Goal: Task Accomplishment & Management: Use online tool/utility

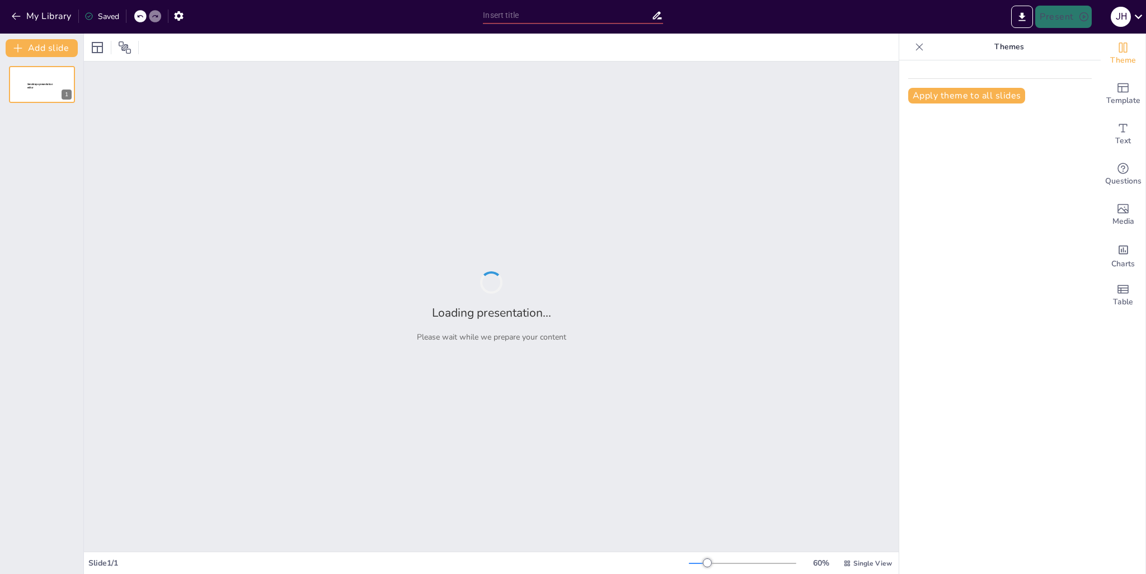
type input "Global Trends and Growth in the Cosmetics Industry: A Focus on [GEOGRAPHIC_DATA]"
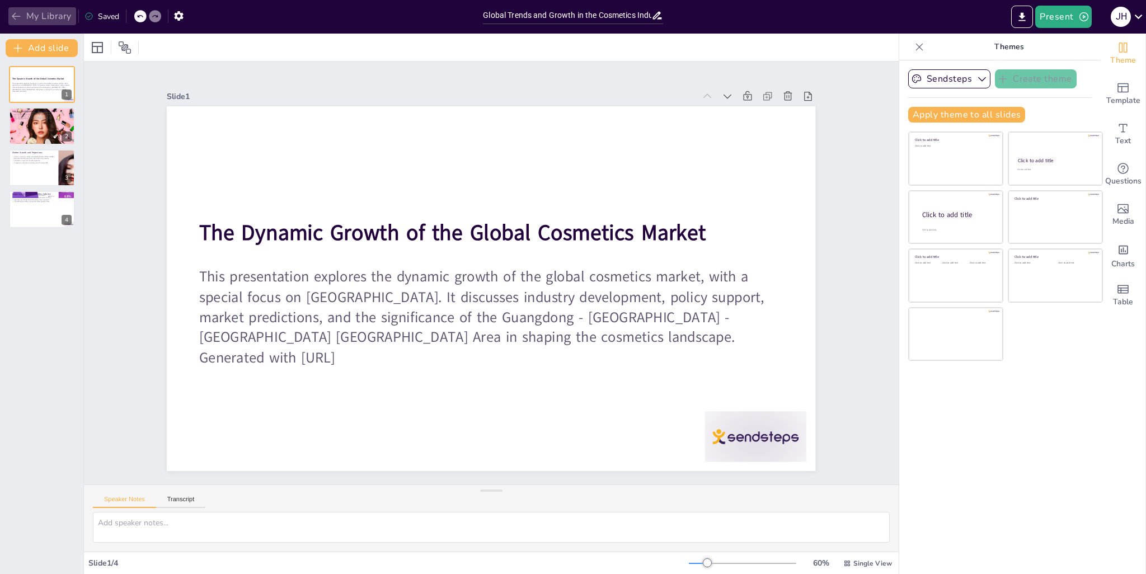
click at [14, 15] on icon "button" at bounding box center [16, 16] width 11 height 11
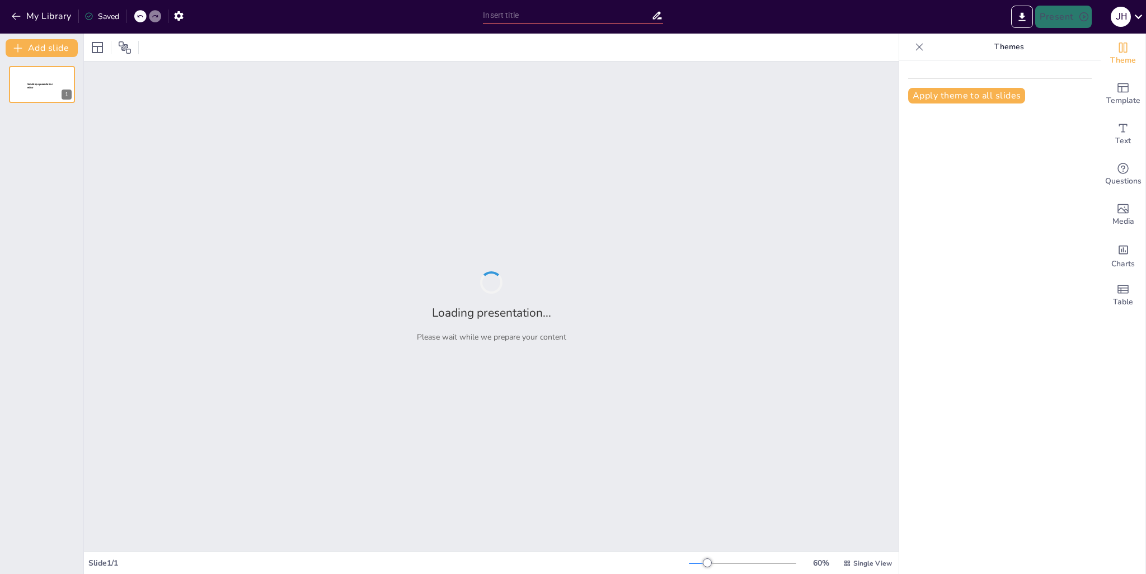
type input "Global Trends and Growth in the Cosmetics Industry: A Focus on [GEOGRAPHIC_DATA]"
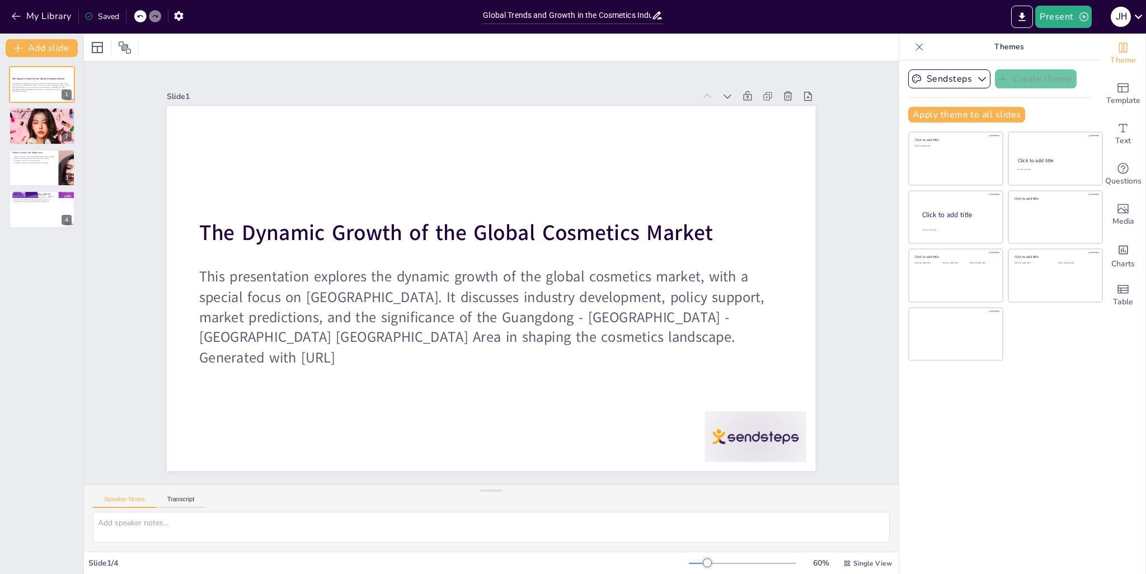
click at [54, 144] on div "The Dynamic Growth of the Global Cosmetics Market This presentation explores th…" at bounding box center [41, 147] width 83 height 162
click at [56, 134] on div at bounding box center [41, 126] width 67 height 45
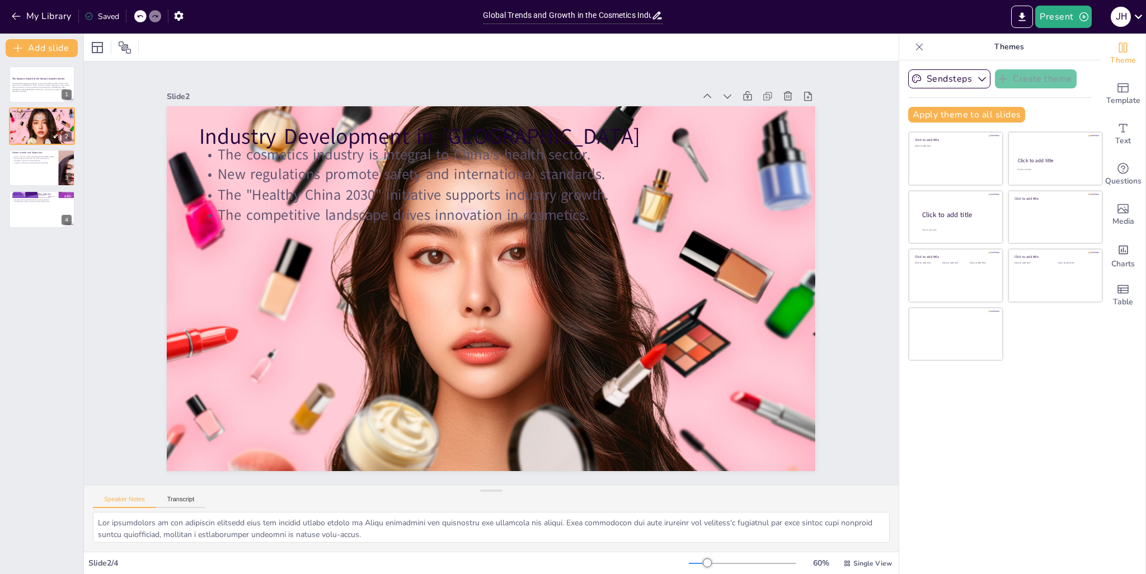
click at [36, 187] on div "The Dynamic Growth of the Global Cosmetics Market This presentation explores th…" at bounding box center [41, 147] width 83 height 162
click at [45, 175] on div at bounding box center [41, 168] width 67 height 38
type textarea "The impressive market size of China's cosmetics industry, surpassing 600 billio…"
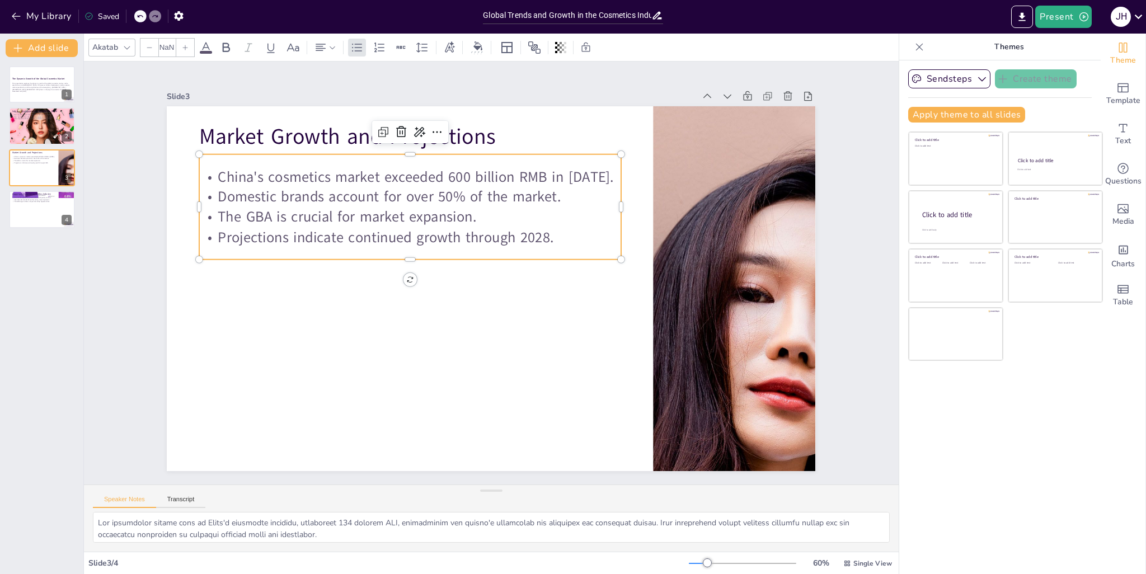
type input "32"
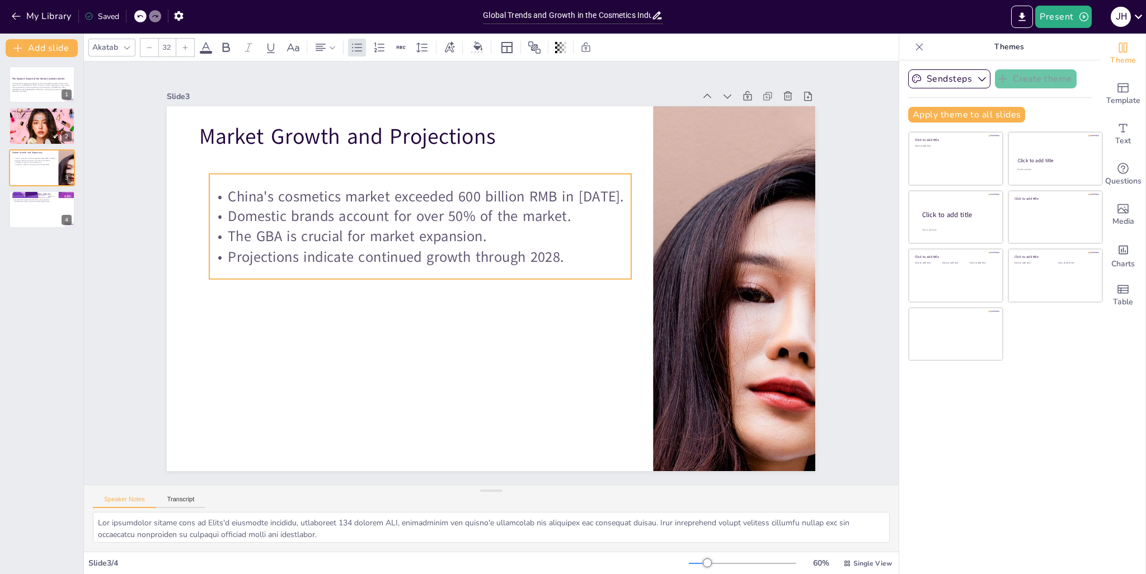
drag, startPoint x: 549, startPoint y: 236, endPoint x: 559, endPoint y: 255, distance: 22.0
click at [559, 255] on p "Projections indicate continued growth through 2028." at bounding box center [425, 242] width 416 height 107
click at [261, 193] on p "China's cosmetics market exceeded 600 billion RMB in [DATE]." at bounding box center [458, 174] width 394 height 190
click at [228, 193] on p "China's cosmetics market exceeded 600 billion RMB in [DATE]." at bounding box center [431, 190] width 422 height 64
click at [303, 193] on p "China's cosmetics market exceeded 600 billion RMB in [DATE]." at bounding box center [479, 172] width 353 height 264
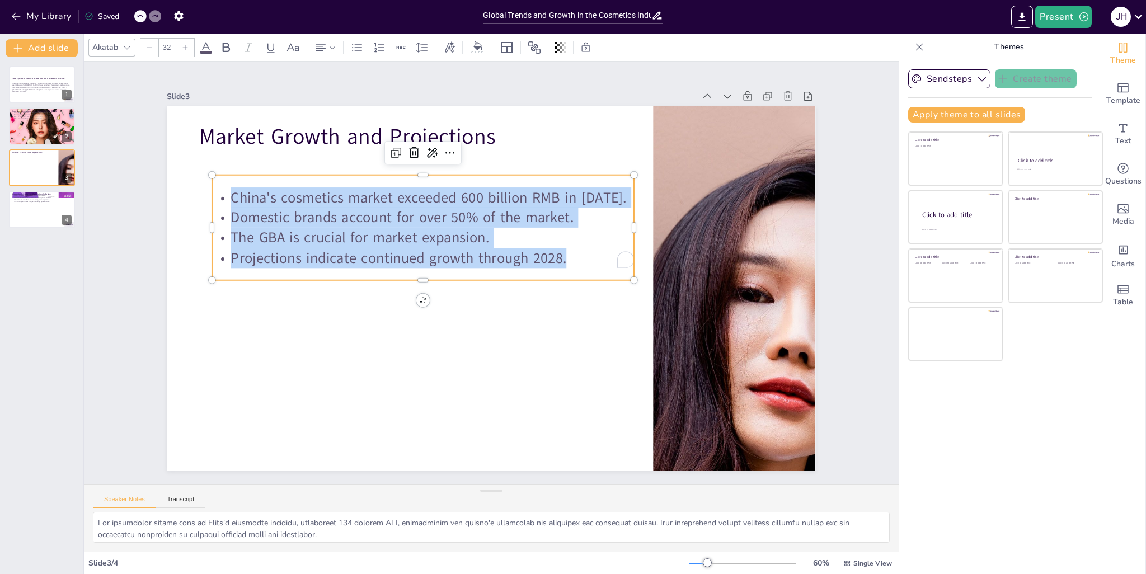
drag, startPoint x: 224, startPoint y: 191, endPoint x: 575, endPoint y: 256, distance: 357.4
click at [575, 256] on div "China's cosmetics market exceeded 600 billion RMB in 2024. Domestic brands acco…" at bounding box center [447, 203] width 418 height 245
copy div "China's cosmetics market exceeded 600 billion RMB in 2024. Domestic brands acco…"
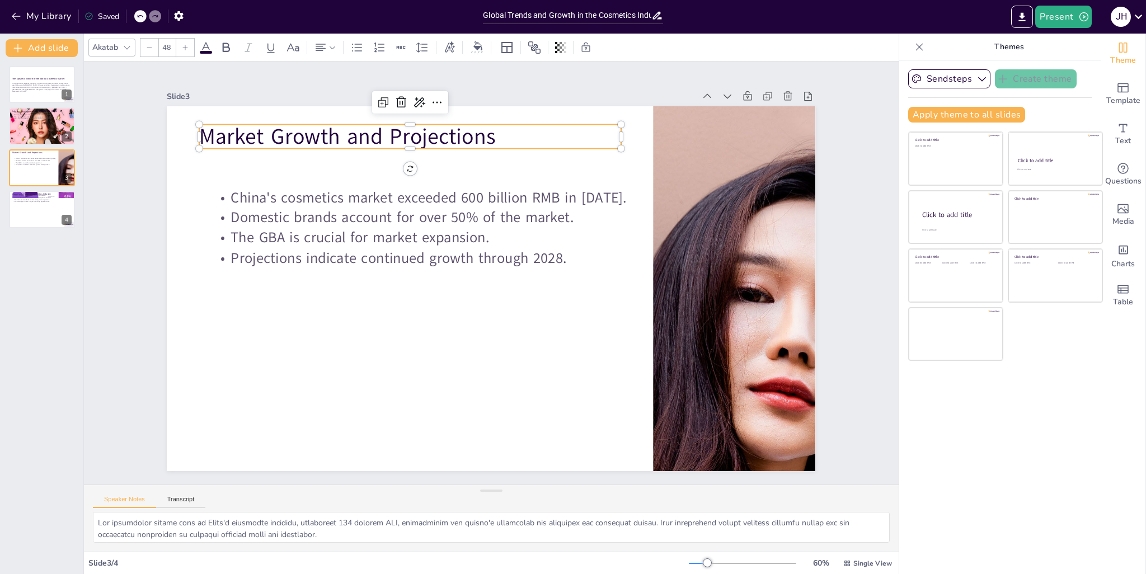
click at [612, 128] on p "Market Growth and Projections" at bounding box center [627, 192] width 30 height 422
click at [231, 133] on p "Market Growth and Projections" at bounding box center [440, 123] width 419 height 118
click at [251, 133] on p "Market Growth and Projections" at bounding box center [456, 118] width 410 height 159
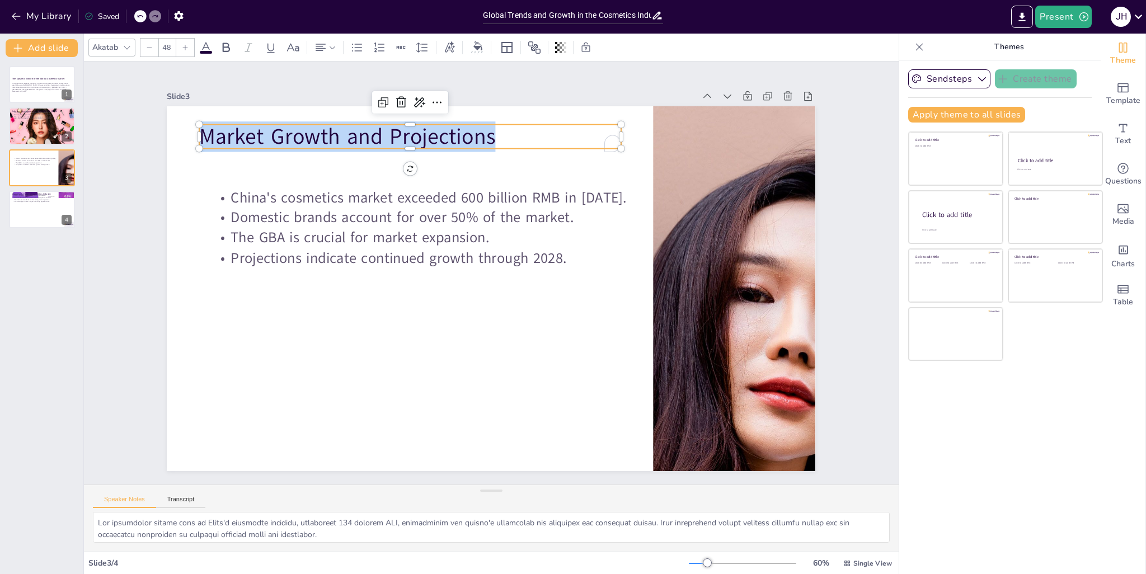
drag, startPoint x: 195, startPoint y: 134, endPoint x: 513, endPoint y: 137, distance: 318.0
click at [513, 137] on p "Market Growth and Projections" at bounding box center [505, 115] width 359 height 273
copy p "Market Growth and Projections"
click at [49, 213] on div at bounding box center [41, 209] width 67 height 38
type textarea "The expansion of the cosmetics market translates into a wealth of career opport…"
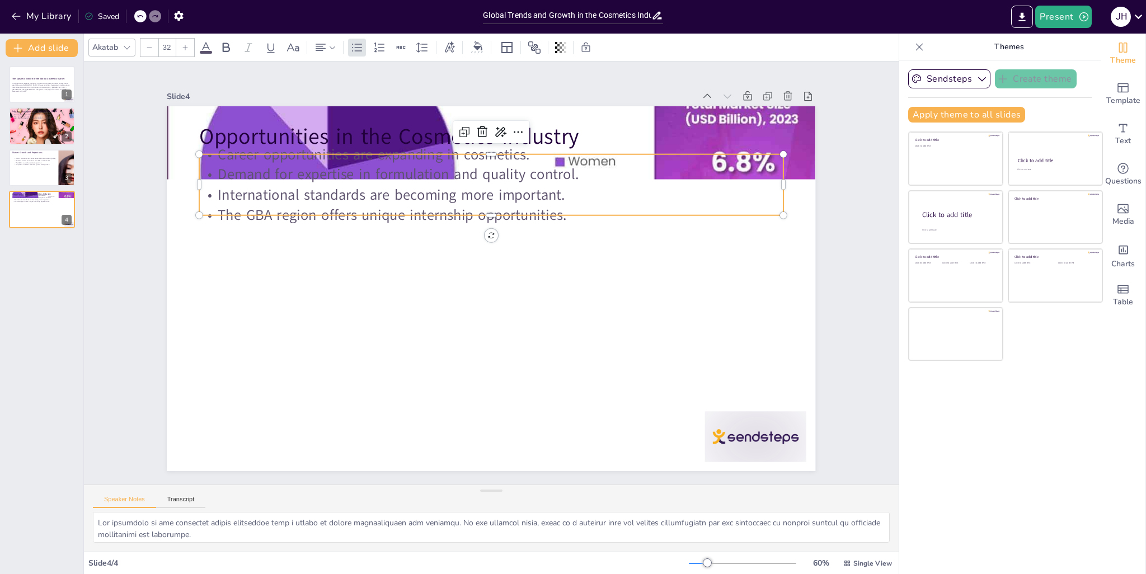
drag, startPoint x: 772, startPoint y: 155, endPoint x: 773, endPoint y: 162, distance: 7.3
click at [773, 162] on p "Career opportunities are expanding in cosmetics." at bounding box center [504, 155] width 583 height 81
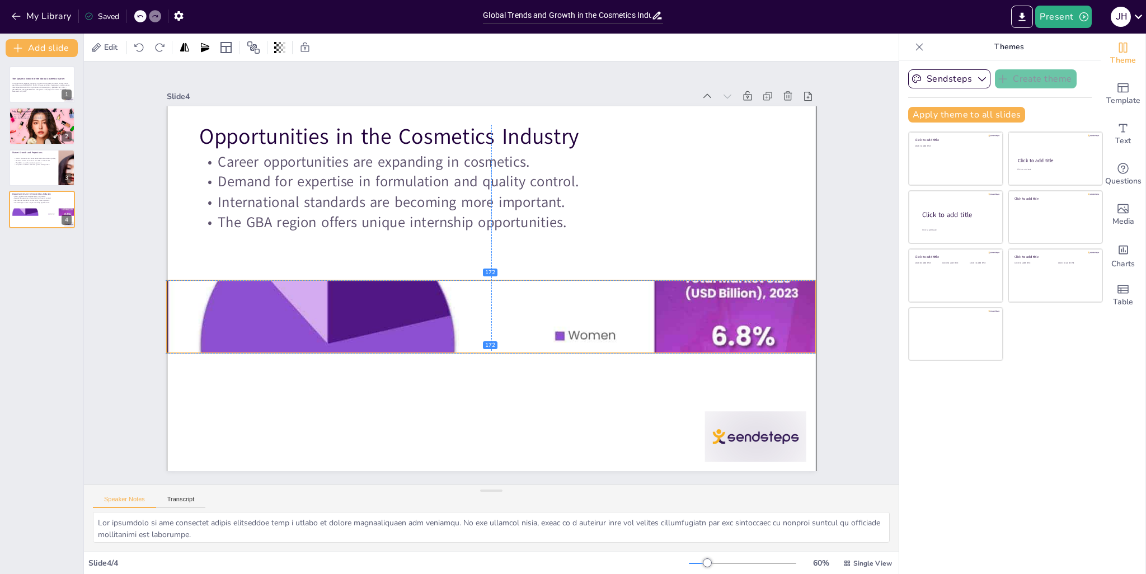
drag, startPoint x: 785, startPoint y: 128, endPoint x: 784, endPoint y: 299, distance: 171.9
click at [784, 299] on div at bounding box center [482, 316] width 703 height 456
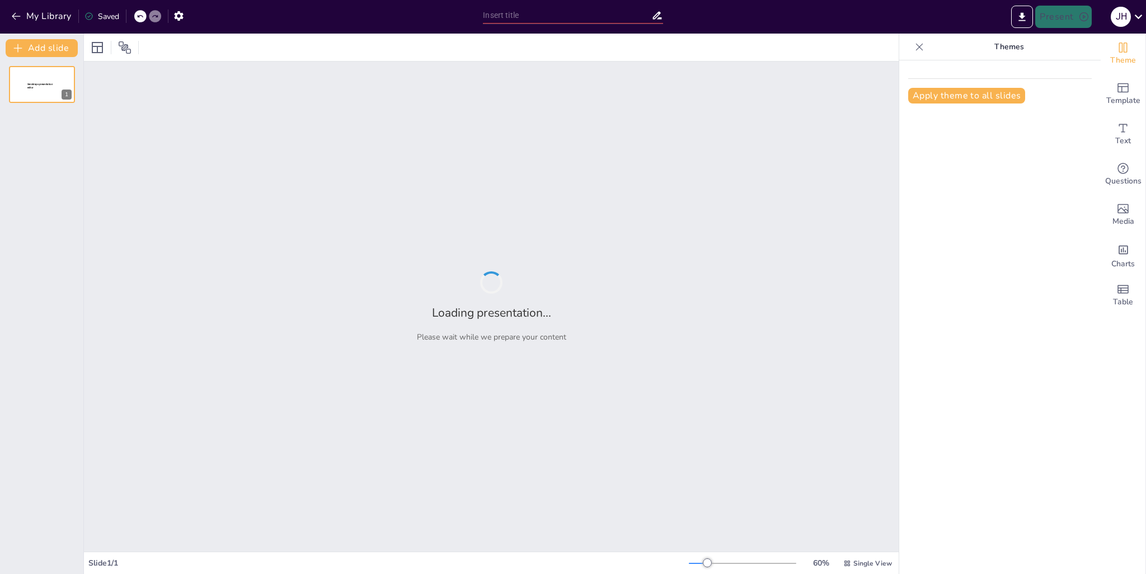
type input "Global Trends and Growth in the Cosmetics Industry: A Focus on [GEOGRAPHIC_DATA]"
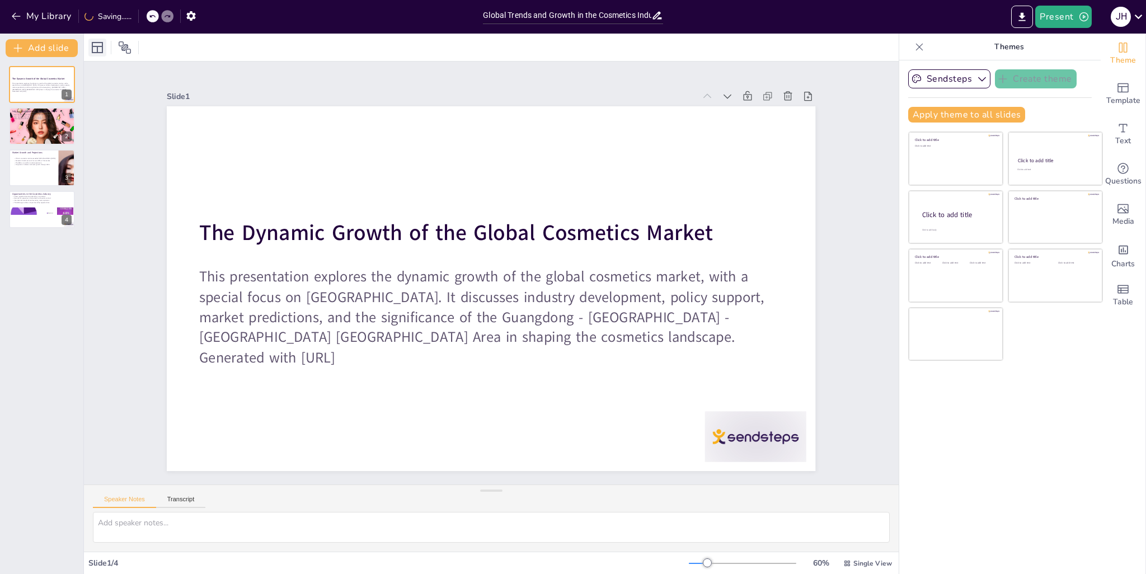
click at [97, 47] on icon at bounding box center [97, 47] width 11 height 11
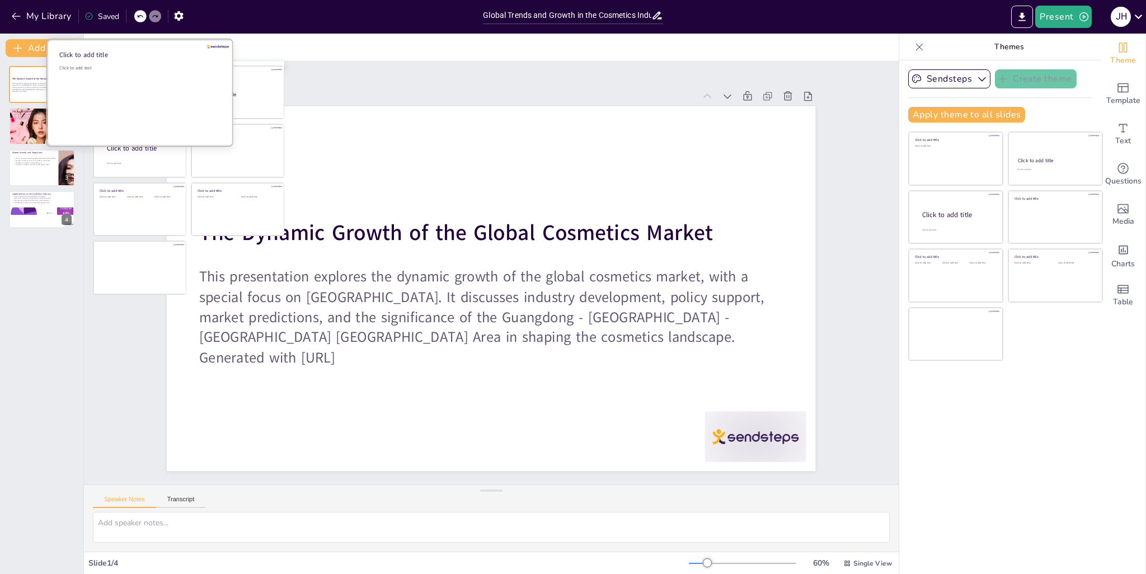
click at [130, 100] on div "Click to add text" at bounding box center [139, 99] width 160 height 69
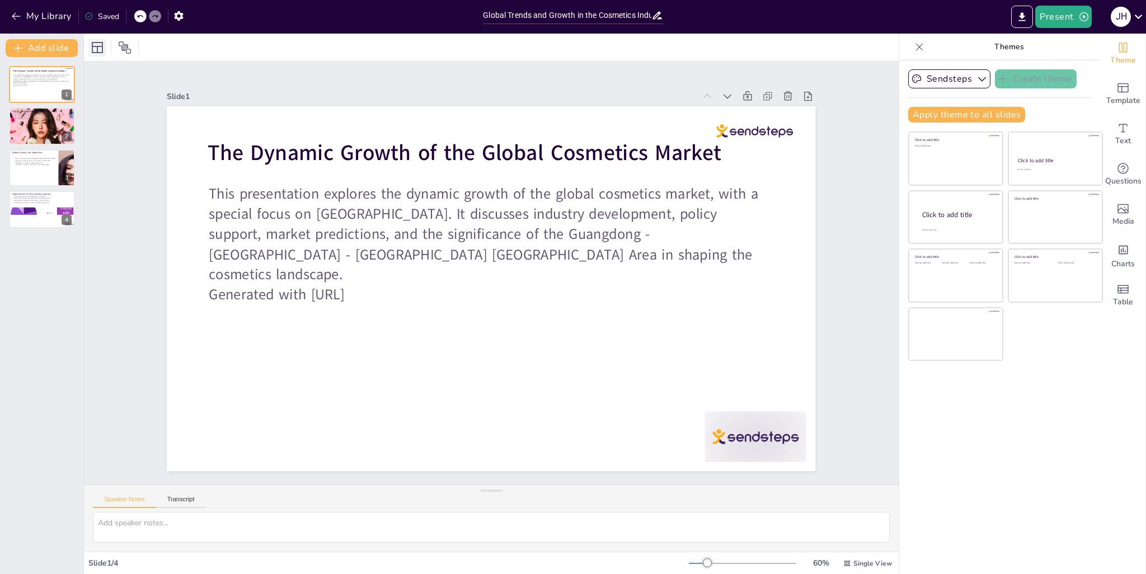
click at [101, 54] on icon at bounding box center [97, 47] width 13 height 13
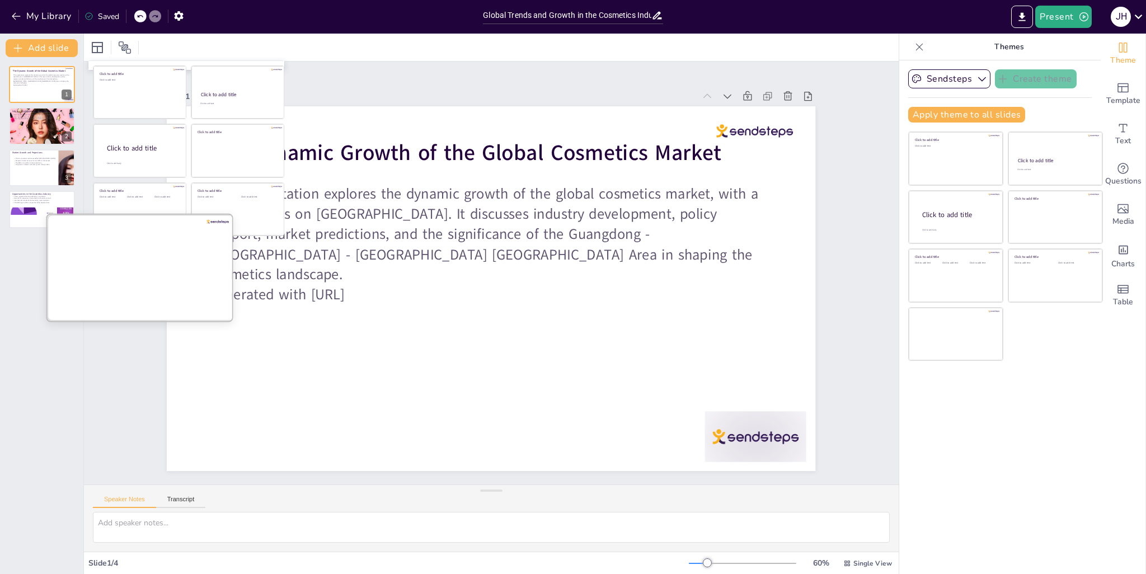
click at [146, 282] on div at bounding box center [142, 268] width 188 height 106
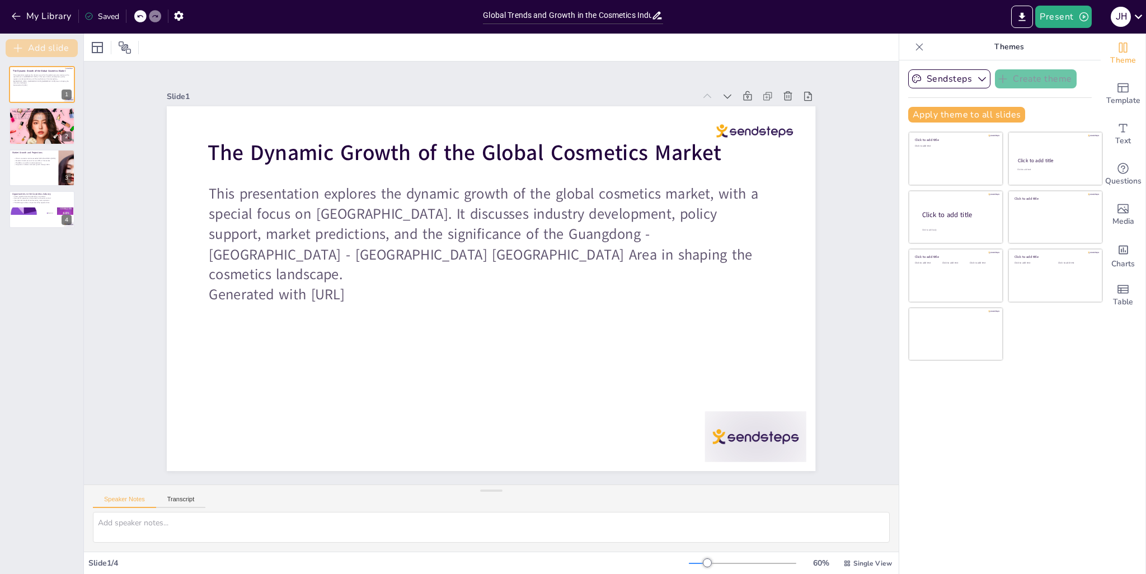
click at [57, 50] on button "Add slide" at bounding box center [42, 48] width 72 height 18
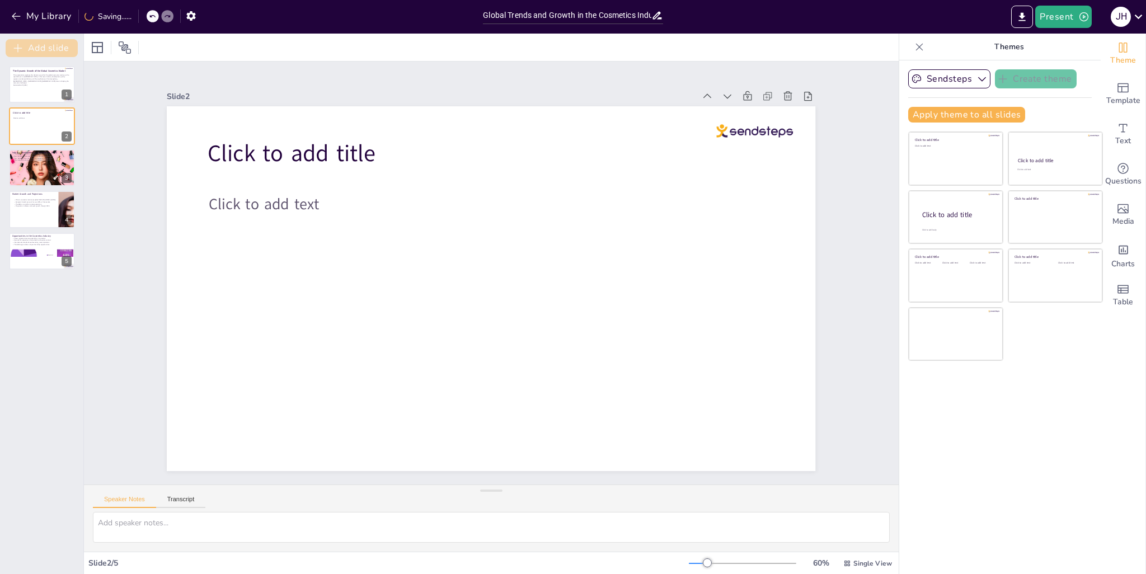
click at [56, 46] on button "Add slide" at bounding box center [42, 48] width 72 height 18
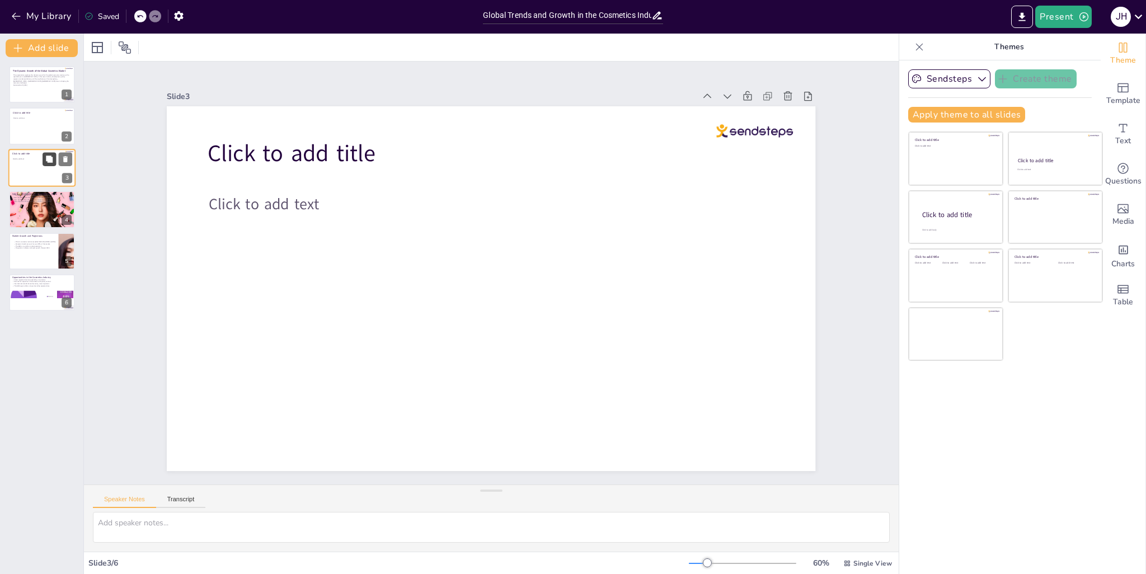
click at [46, 158] on icon at bounding box center [49, 159] width 8 height 8
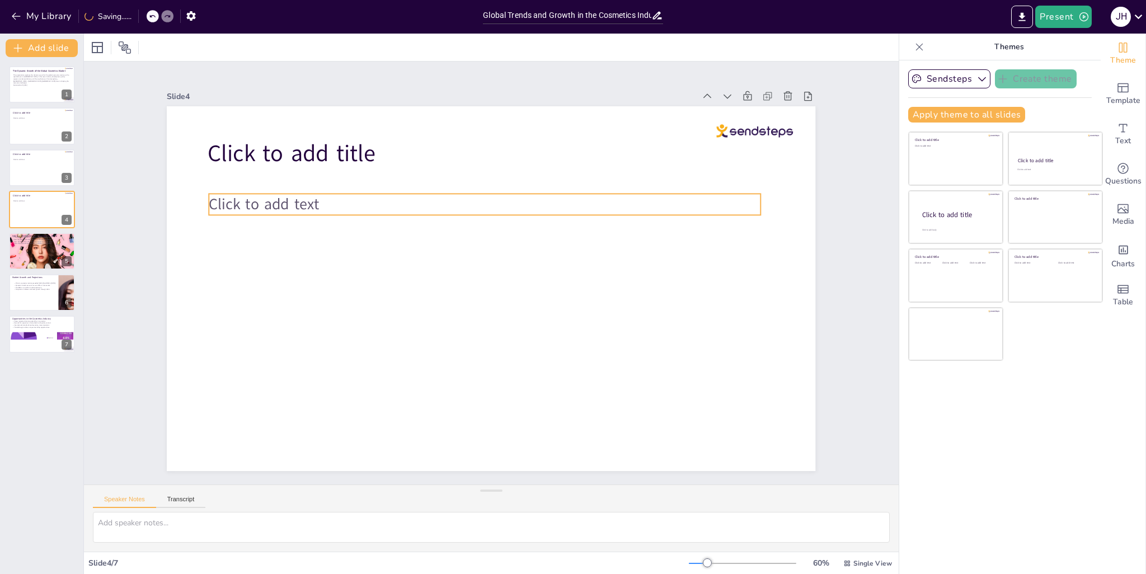
click at [321, 115] on span "Click to add text" at bounding box center [369, 70] width 96 height 90
type input "24"
